Goal: Task Accomplishment & Management: Use online tool/utility

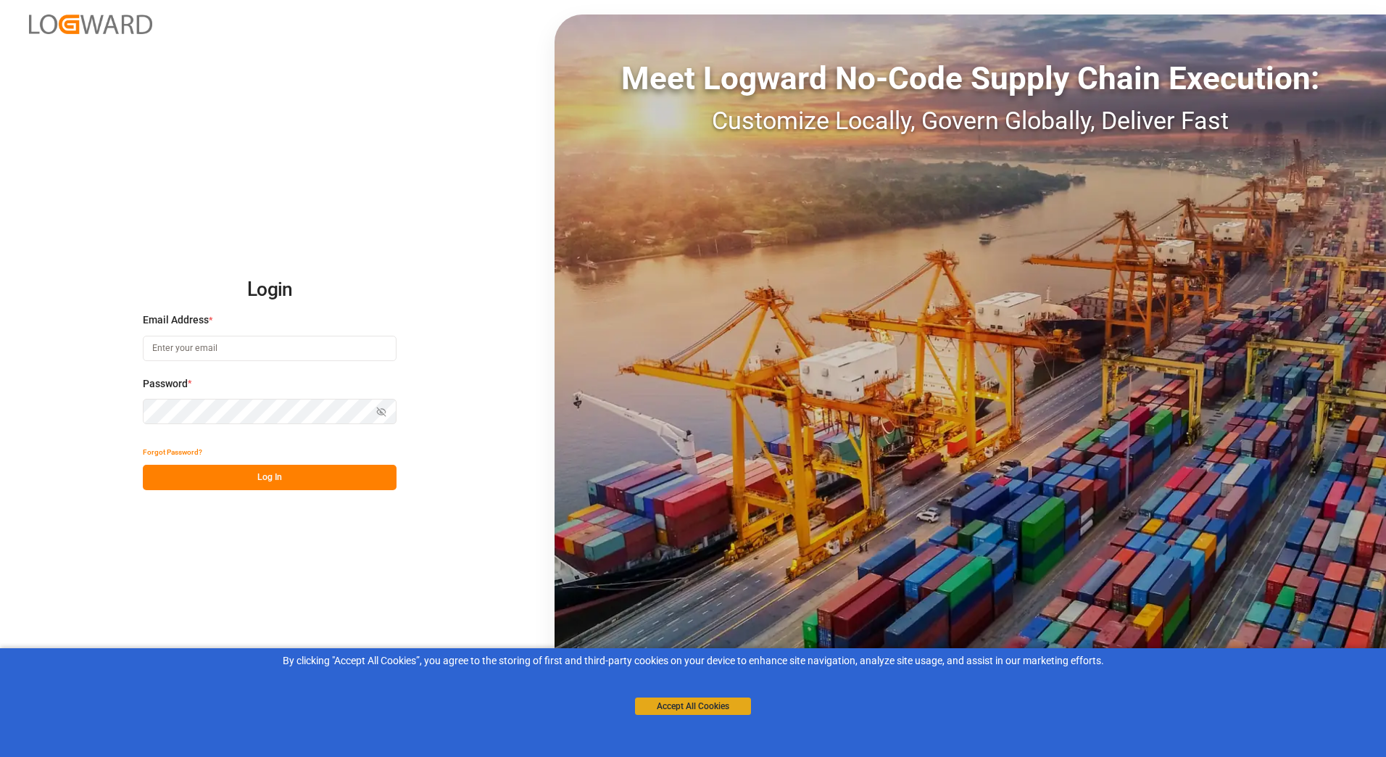
type input "[PERSON_NAME][EMAIL_ADDRESS][PERSON_NAME][DOMAIN_NAME]"
click at [652, 702] on button "Accept All Cookies" at bounding box center [693, 705] width 116 height 17
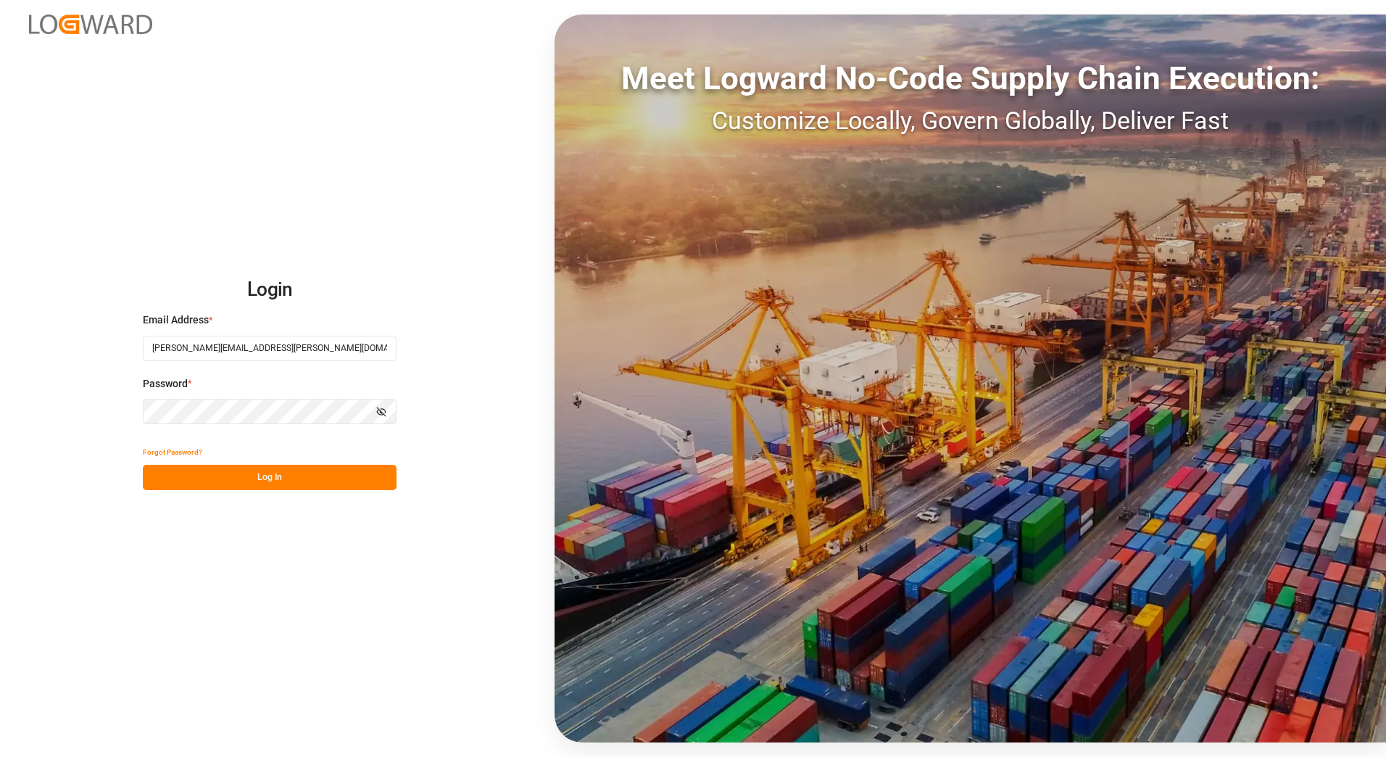
click at [272, 479] on button "Log In" at bounding box center [270, 477] width 254 height 25
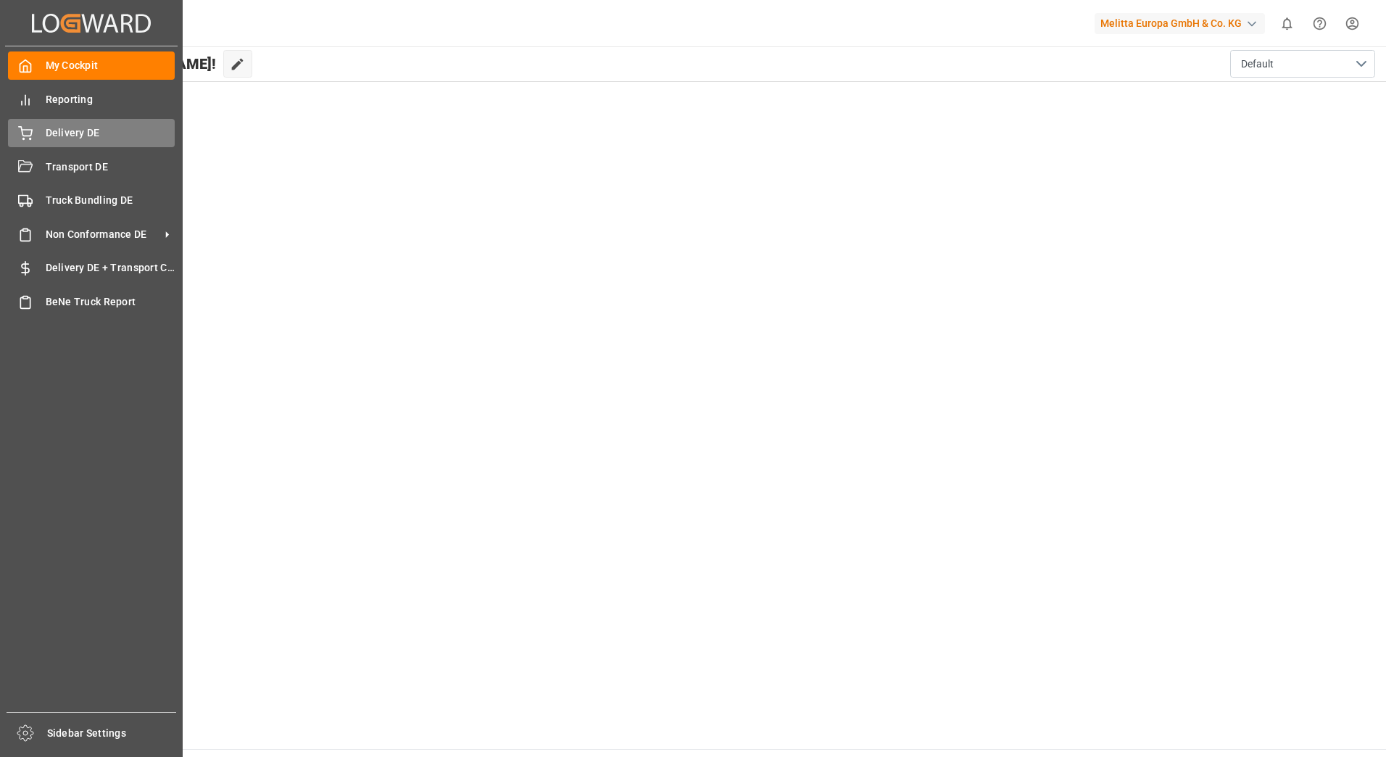
click at [42, 130] on div "Delivery DE Delivery DE" at bounding box center [91, 133] width 167 height 28
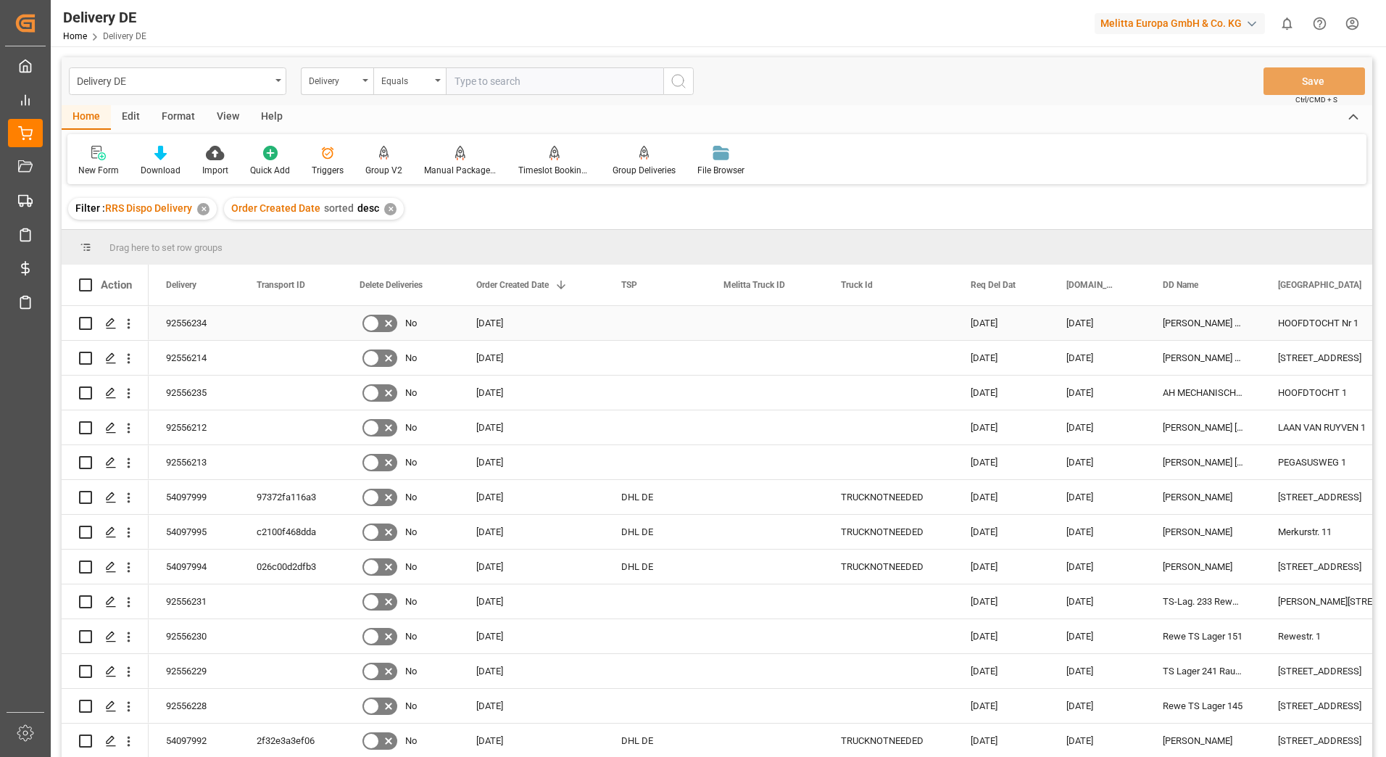
click at [80, 323] on input "Press Space to toggle row selection (unchecked)" at bounding box center [85, 323] width 13 height 13
checkbox input "true"
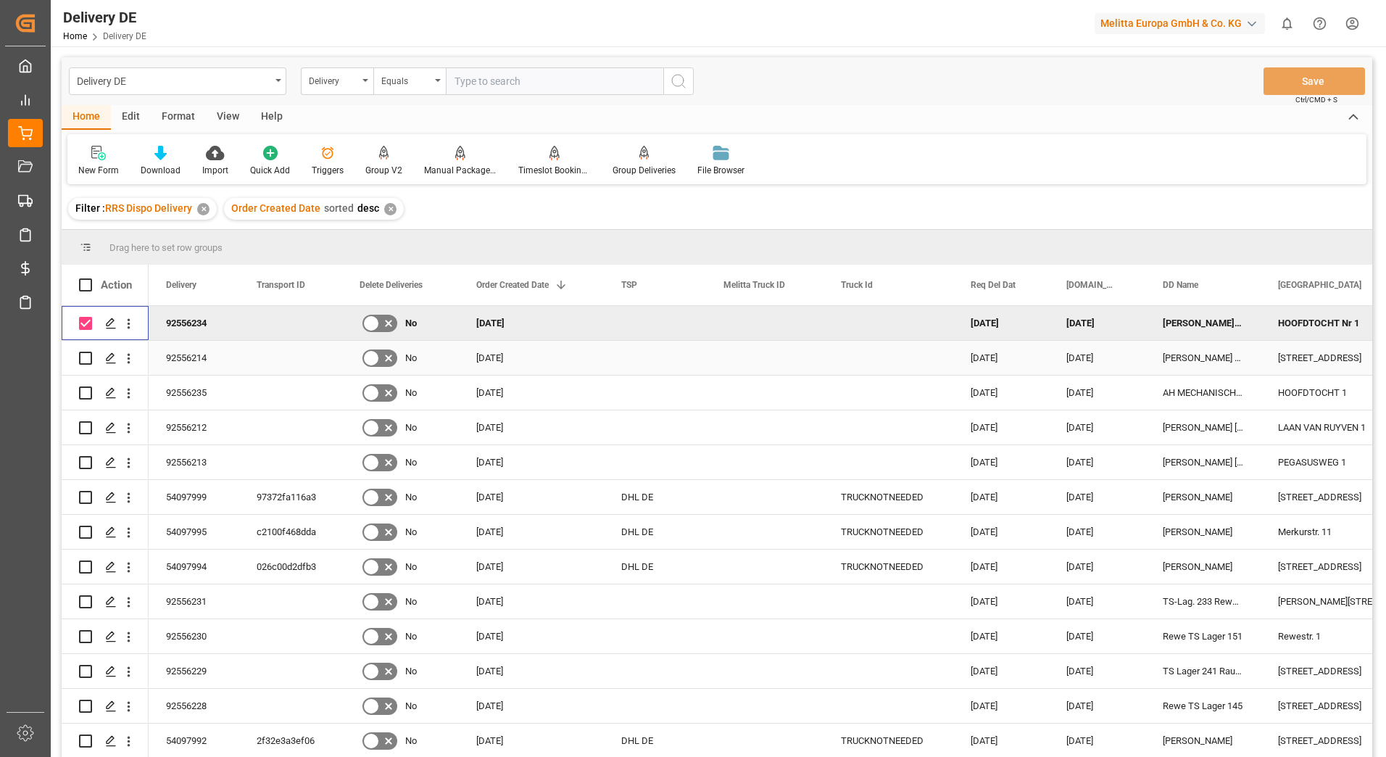
click at [84, 356] on input "Press Space to toggle row selection (unchecked)" at bounding box center [85, 358] width 13 height 13
checkbox input "true"
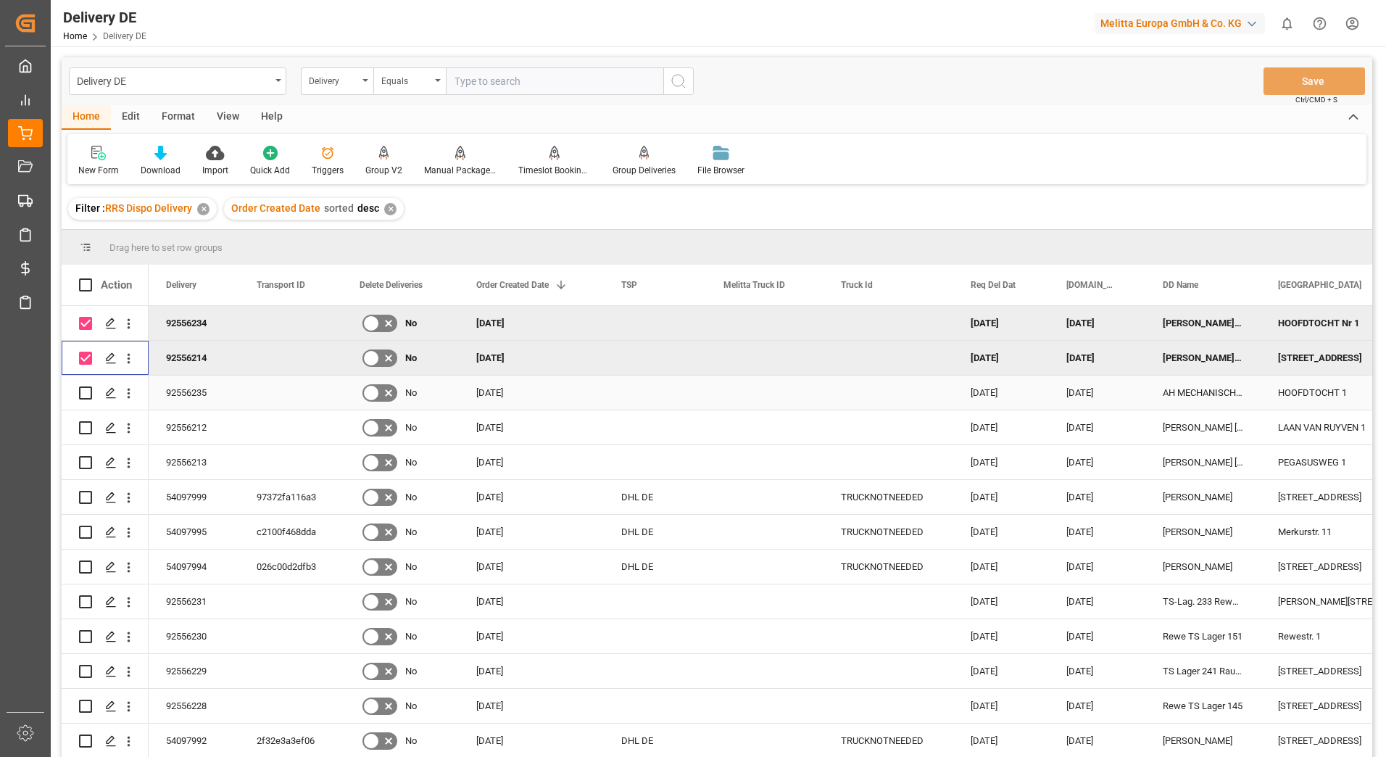
click at [85, 394] on input "Press Space to toggle row selection (unchecked)" at bounding box center [85, 392] width 13 height 13
checkbox input "true"
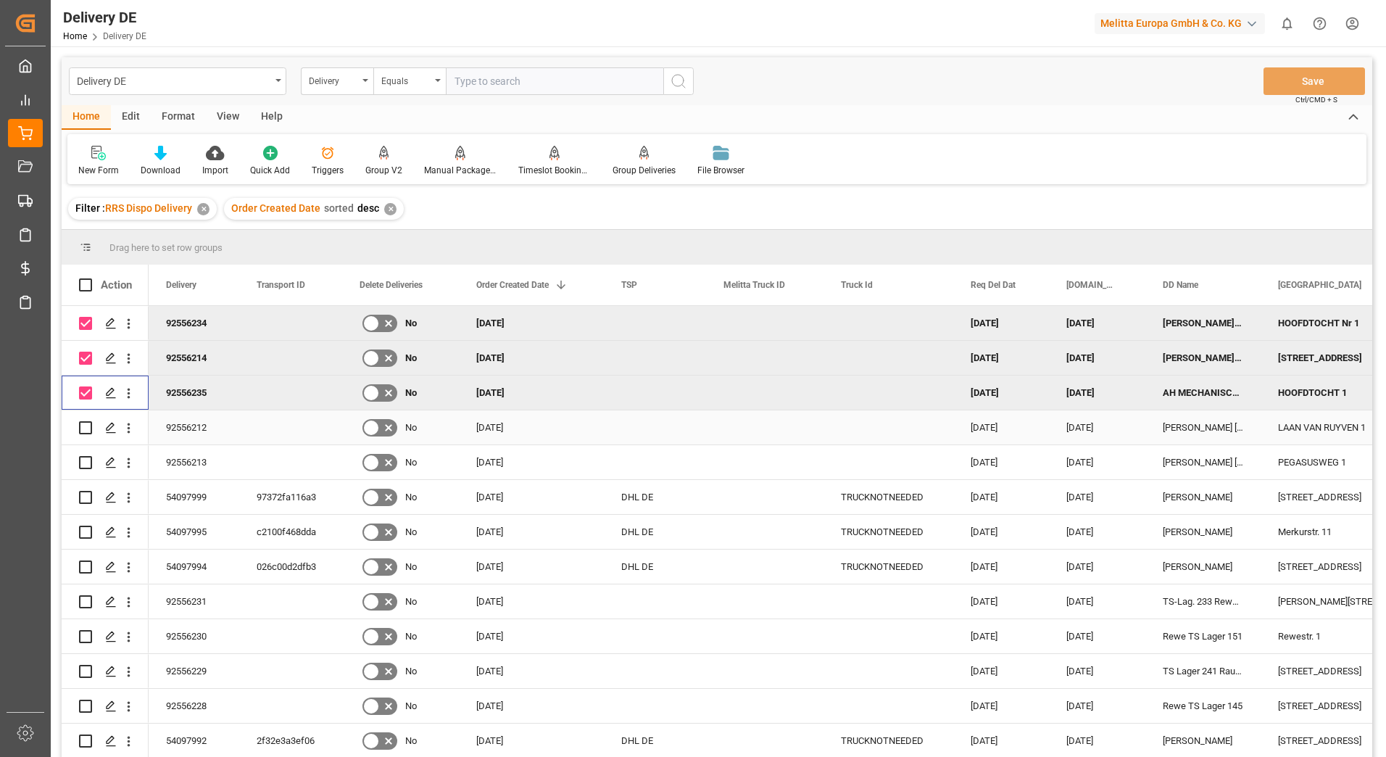
click at [85, 426] on input "Press Space to toggle row selection (unchecked)" at bounding box center [85, 427] width 13 height 13
checkbox input "true"
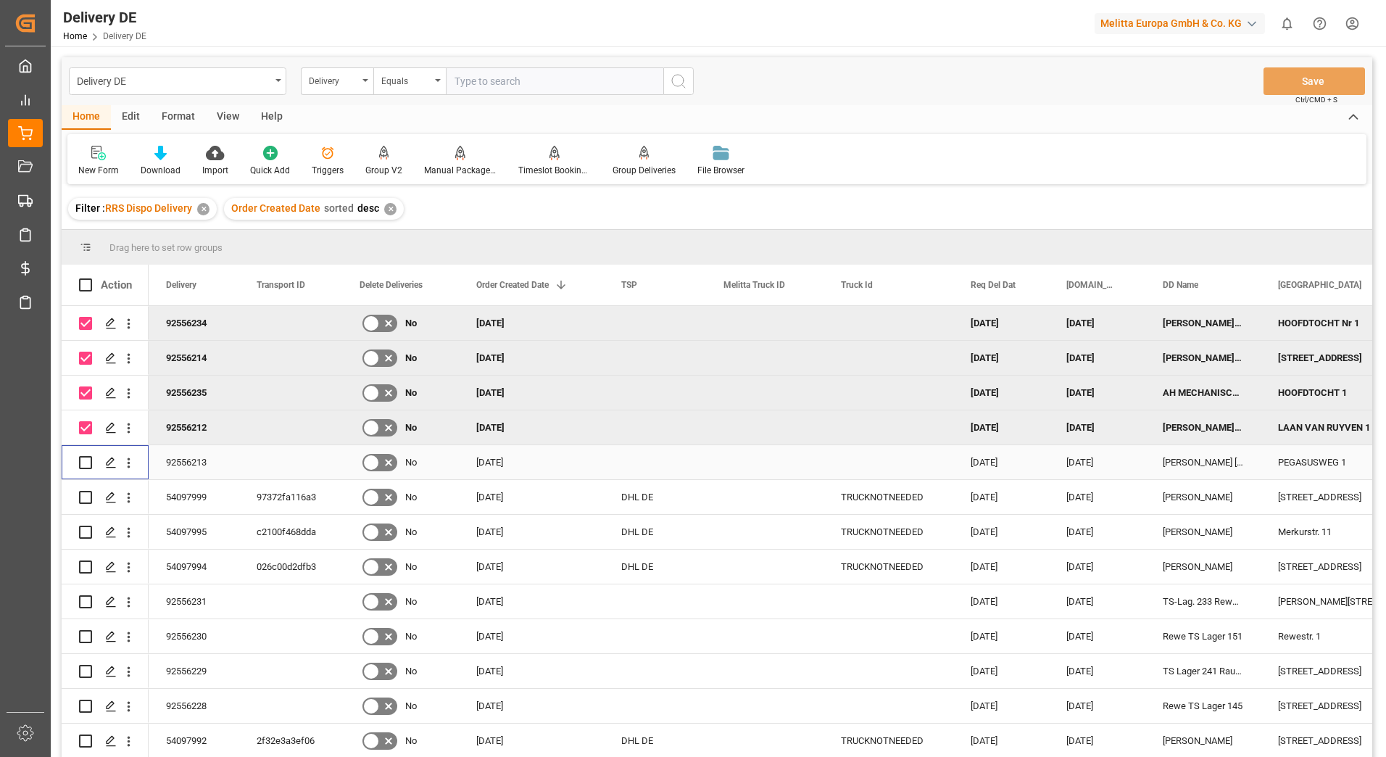
click at [83, 462] on input "Press Space to toggle row selection (unchecked)" at bounding box center [85, 462] width 13 height 13
checkbox input "true"
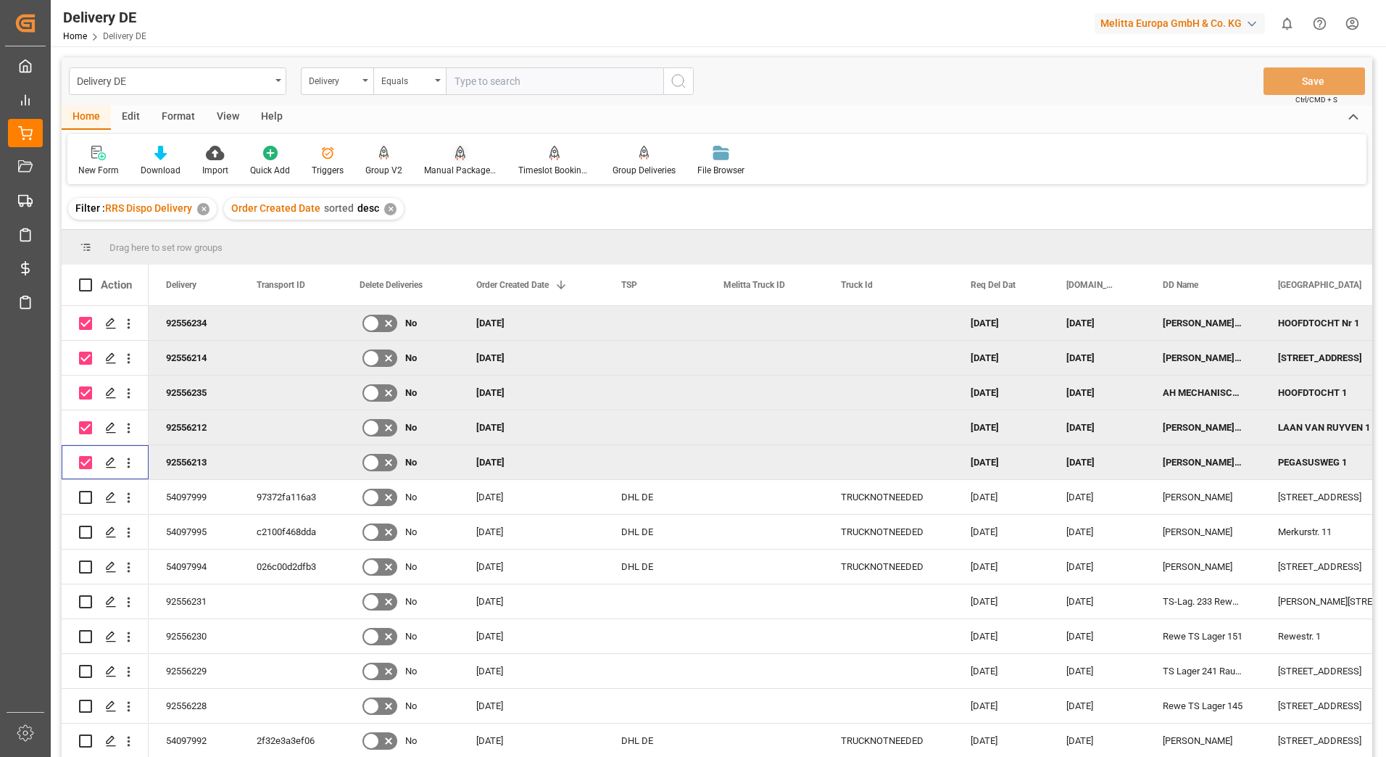
click at [437, 165] on div "Manual Package TypeDetermination" at bounding box center [460, 170] width 72 height 13
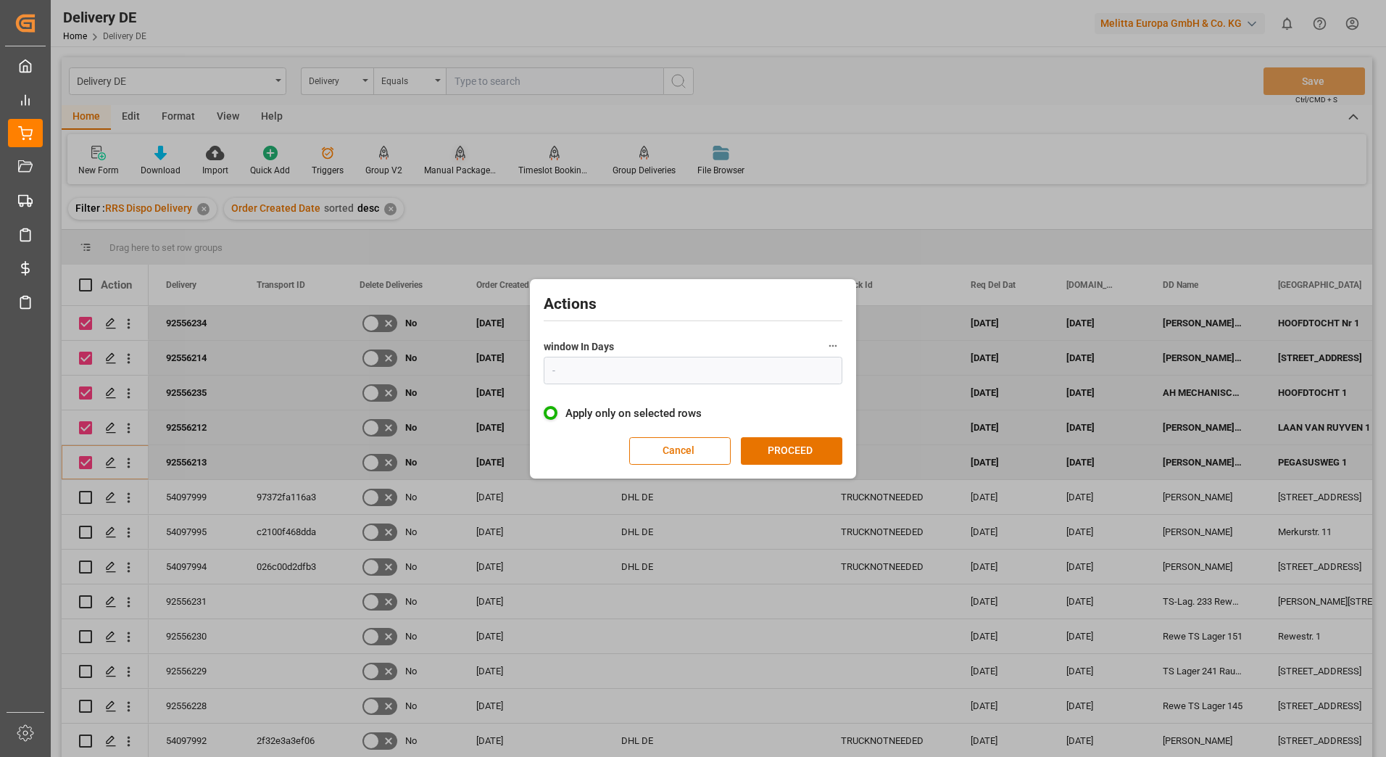
type input "1"
click at [810, 449] on button "PROCEED" at bounding box center [791, 451] width 101 height 28
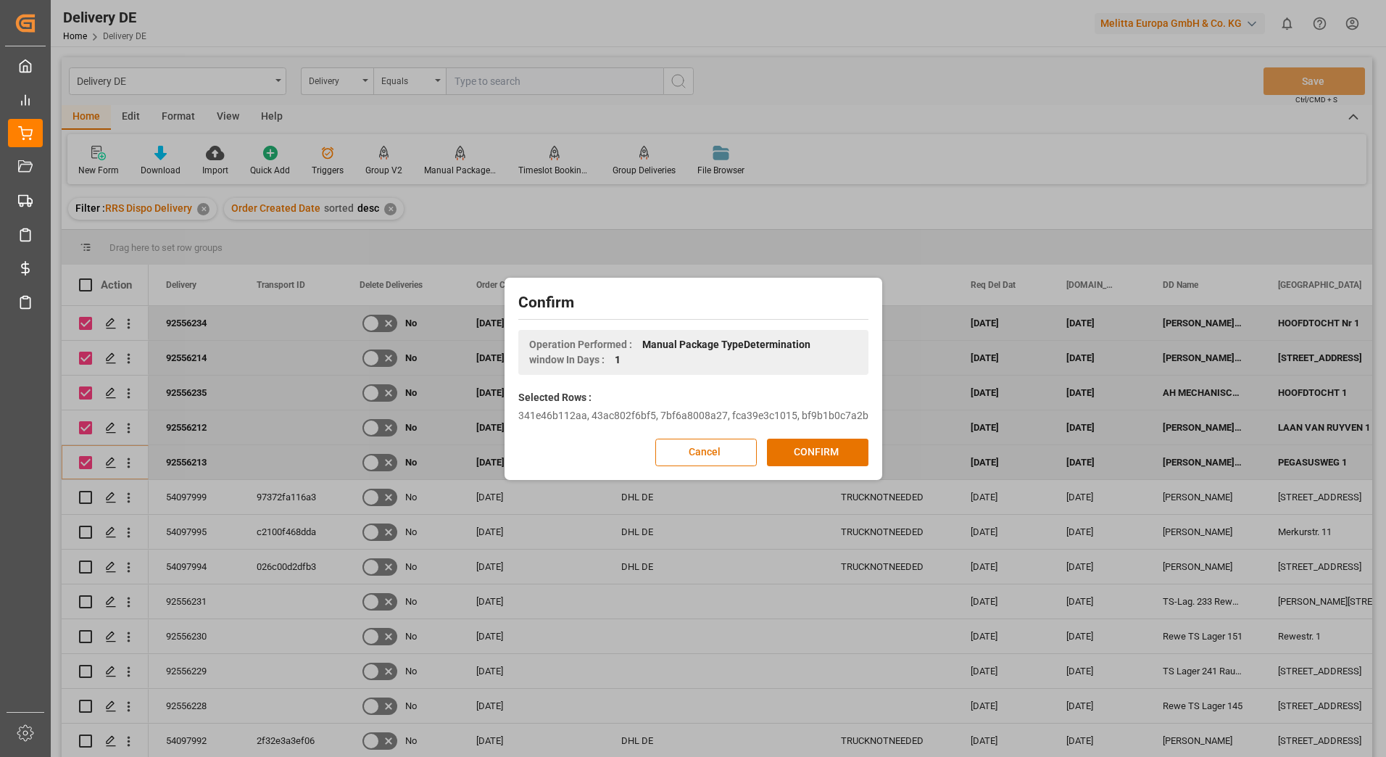
click at [810, 449] on button "CONFIRM" at bounding box center [817, 453] width 101 height 28
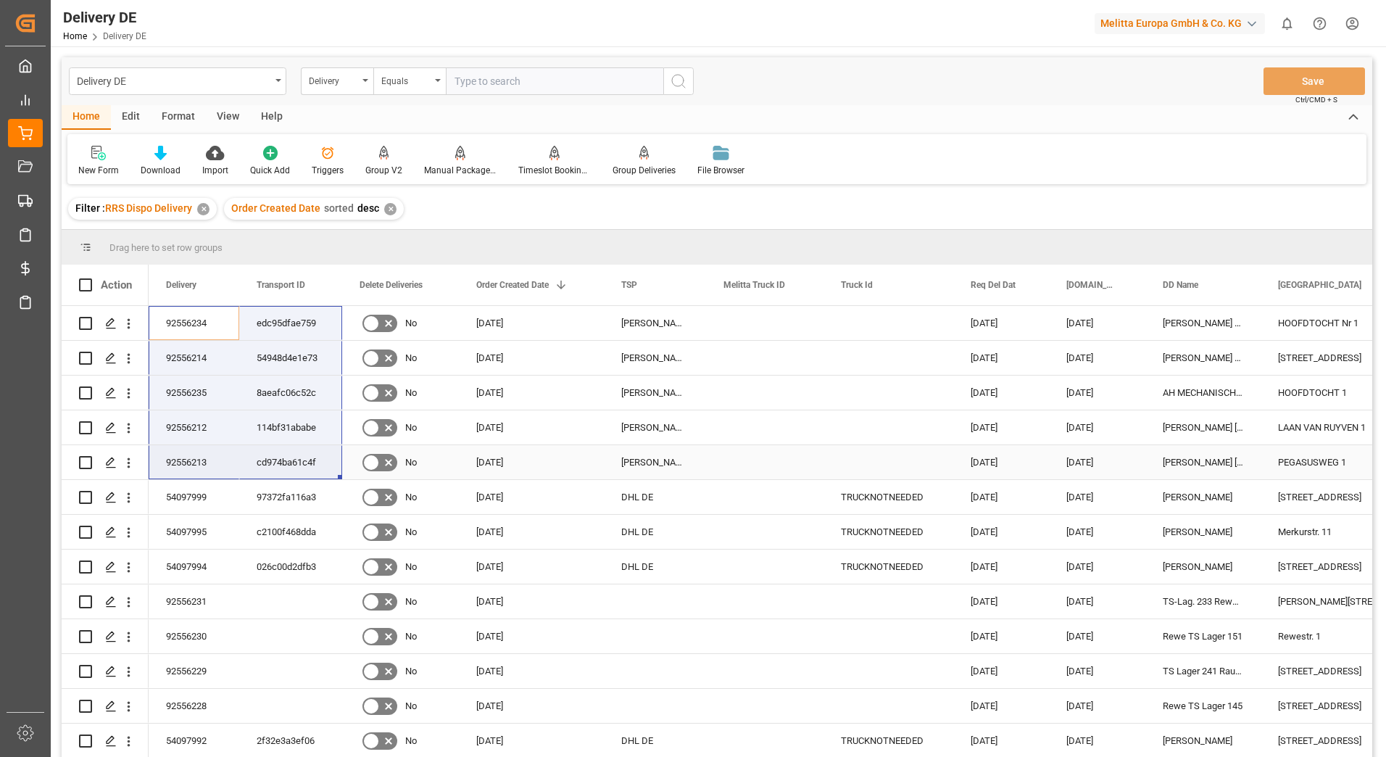
drag, startPoint x: 198, startPoint y: 313, endPoint x: 295, endPoint y: 455, distance: 172.1
click at [209, 323] on div "92556234" at bounding box center [194, 323] width 91 height 34
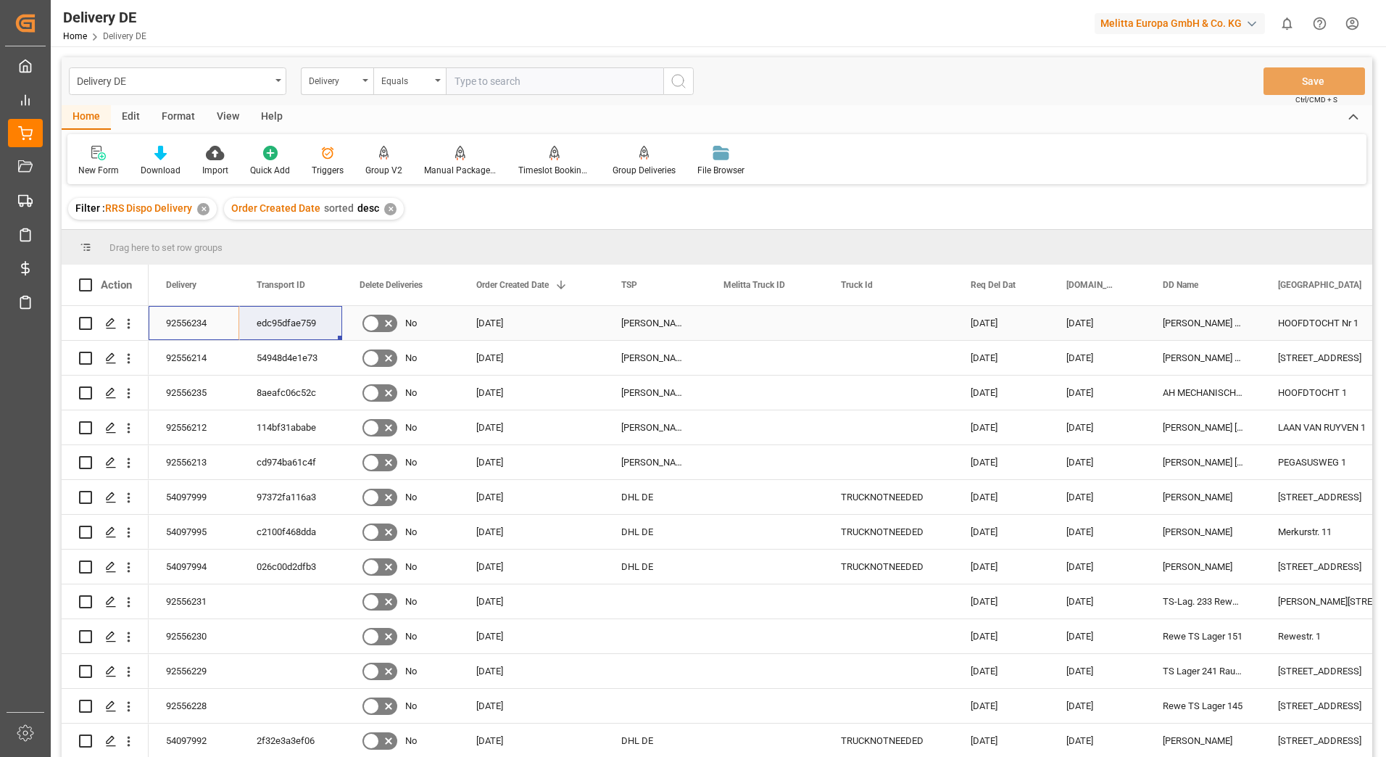
drag, startPoint x: 209, startPoint y: 323, endPoint x: 257, endPoint y: 323, distance: 48.6
drag, startPoint x: 197, startPoint y: 354, endPoint x: 258, endPoint y: 353, distance: 60.9
drag, startPoint x: 196, startPoint y: 388, endPoint x: 277, endPoint y: 391, distance: 80.5
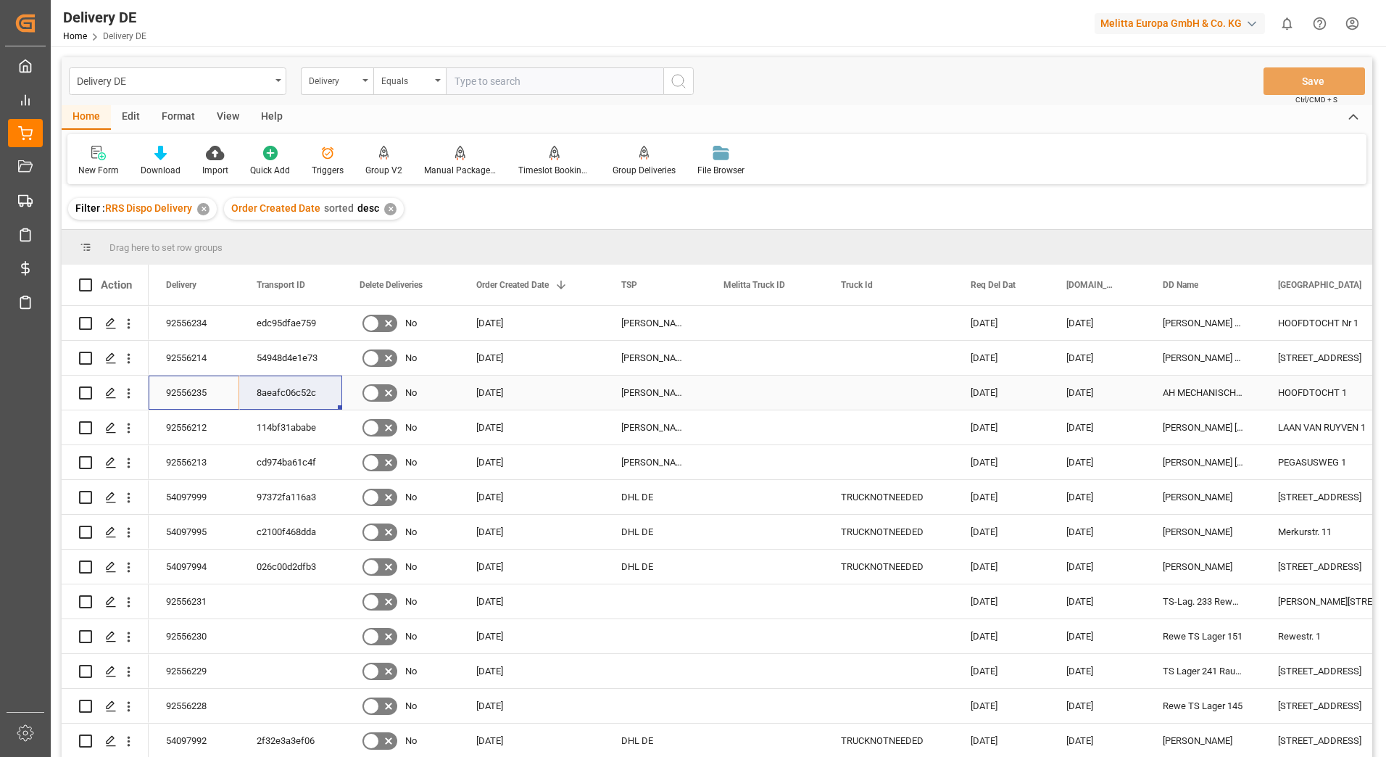
drag, startPoint x: 178, startPoint y: 423, endPoint x: 242, endPoint y: 424, distance: 63.8
drag, startPoint x: 173, startPoint y: 464, endPoint x: 256, endPoint y: 460, distance: 83.4
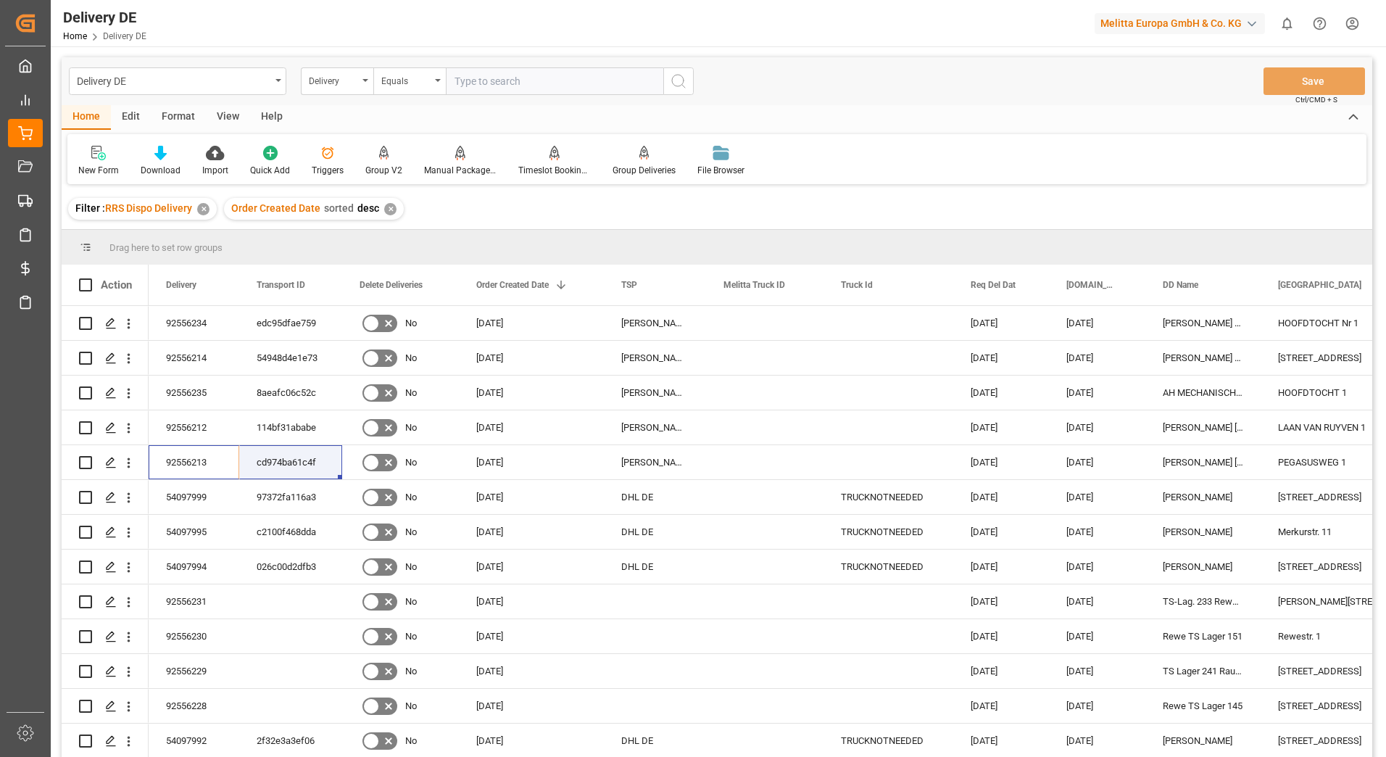
click at [1358, 17] on html "Created by potrace 1.15, written by [PERSON_NAME] [DATE]-[DATE] Created by potr…" at bounding box center [693, 378] width 1386 height 757
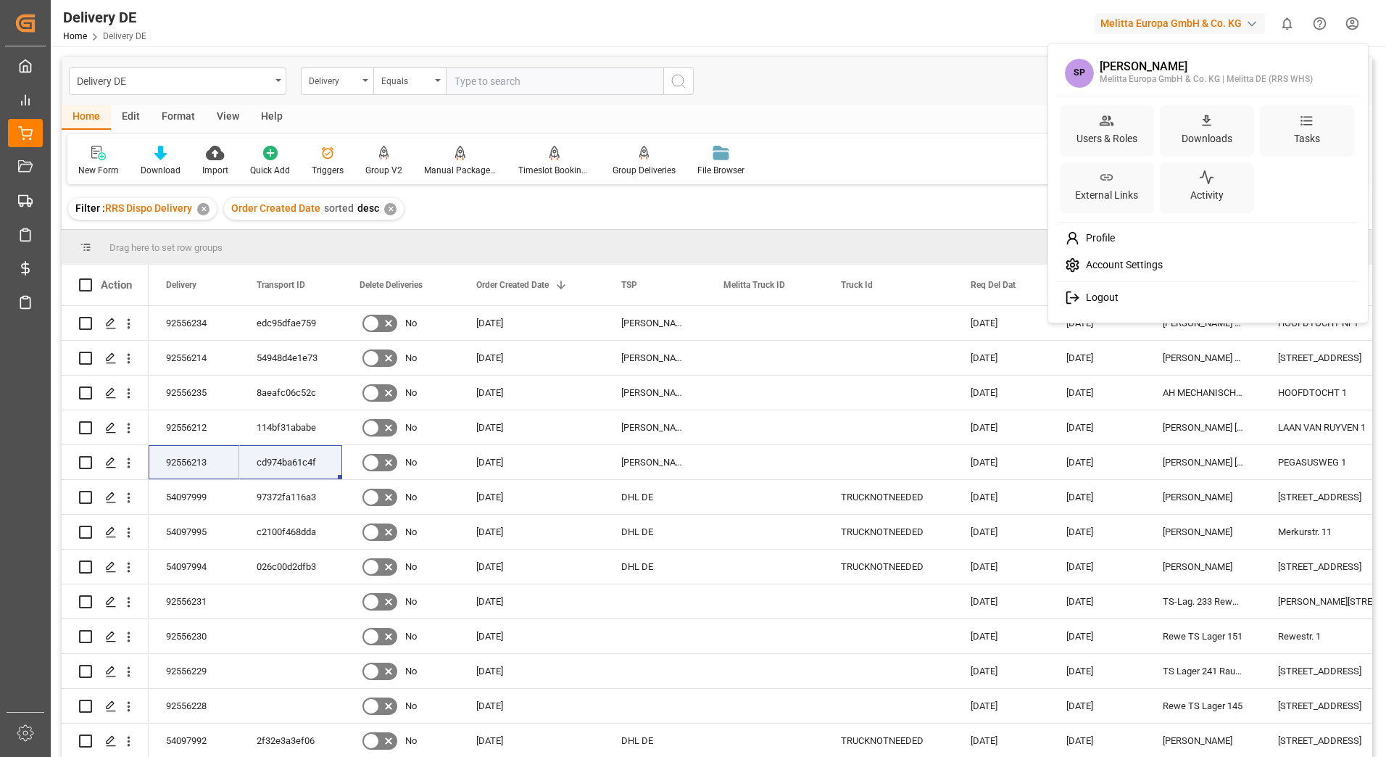
click at [1098, 299] on span "Logout" at bounding box center [1099, 297] width 38 height 13
